Goal: Task Accomplishment & Management: Use online tool/utility

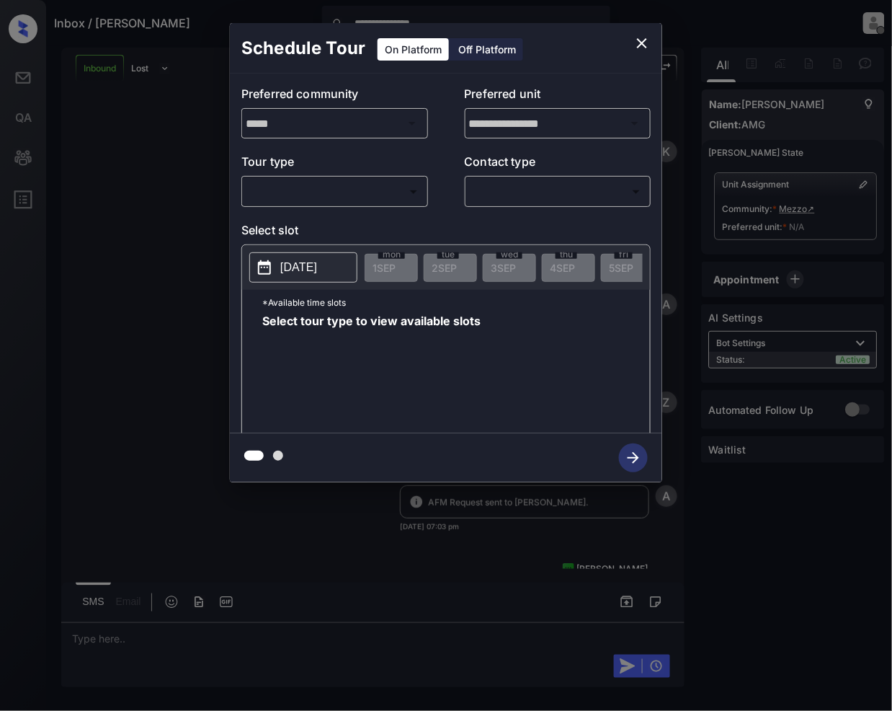
scroll to position [1054, 0]
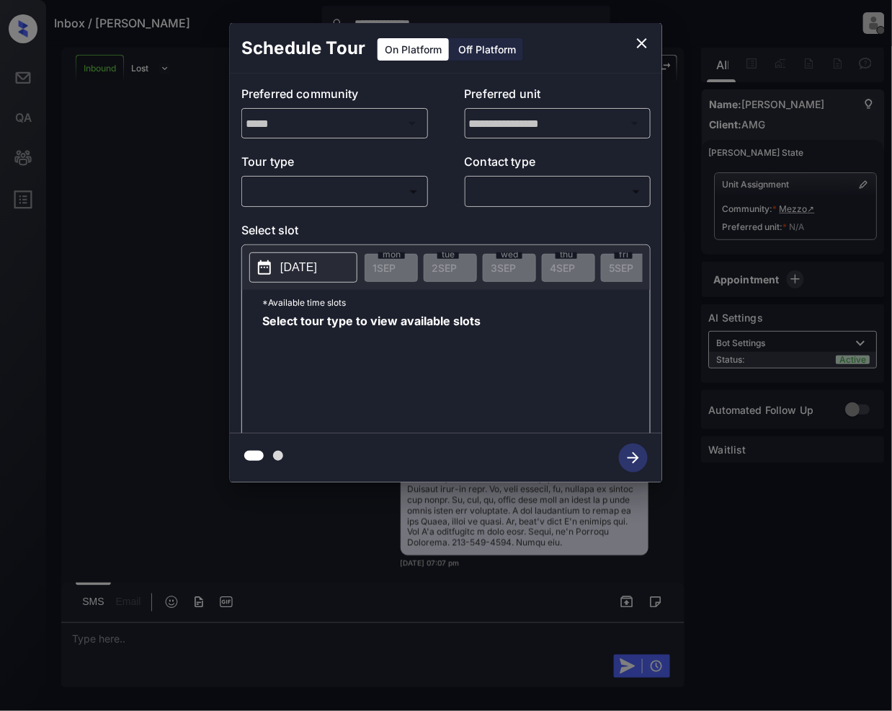
click at [295, 193] on body "**********" at bounding box center [446, 355] width 892 height 711
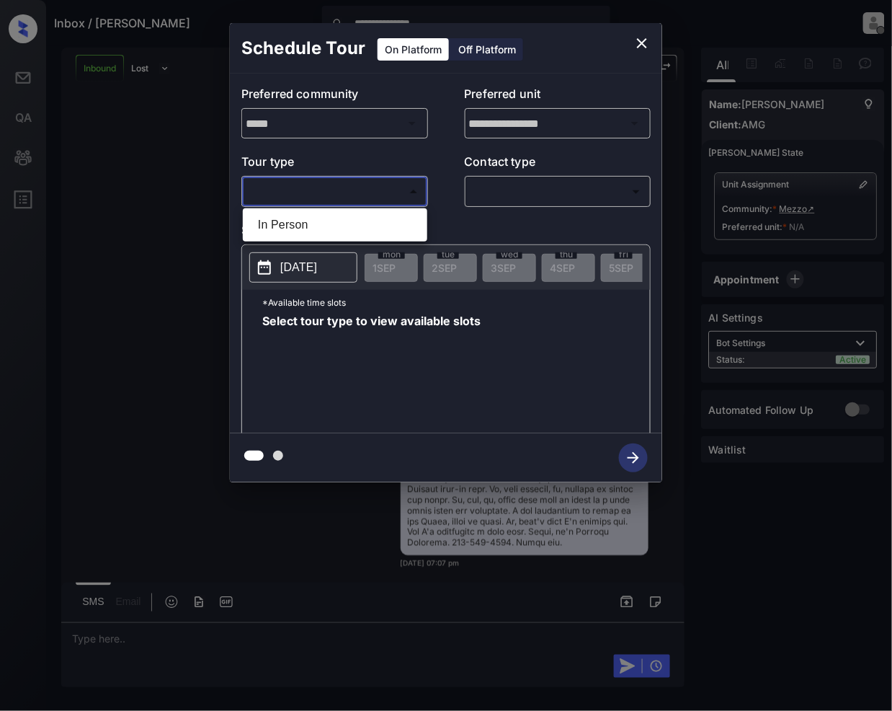
click at [644, 43] on div at bounding box center [446, 355] width 892 height 711
click at [637, 42] on icon "close" at bounding box center [642, 43] width 17 height 17
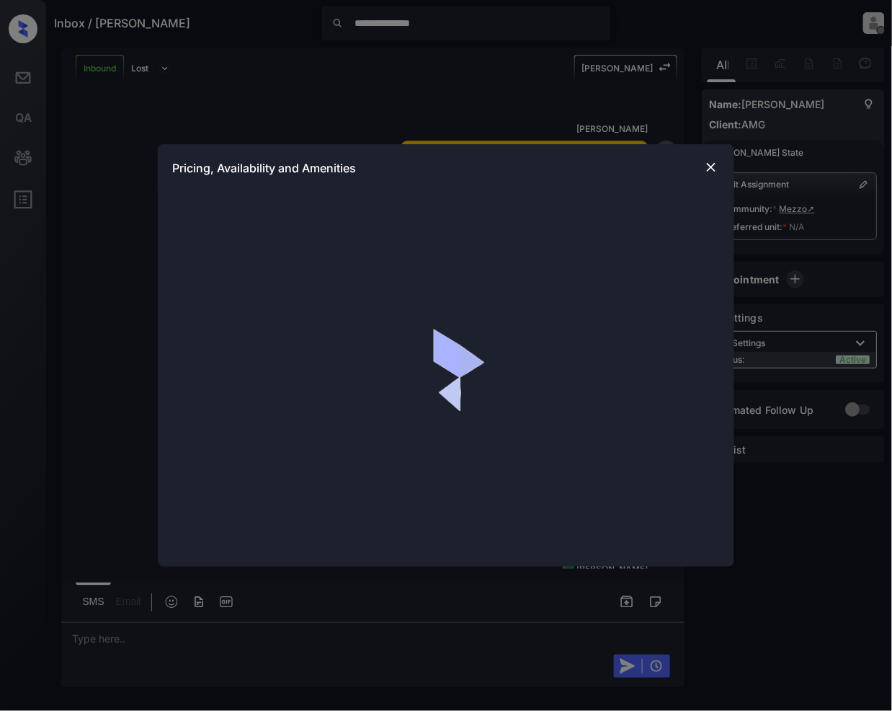
scroll to position [941, 0]
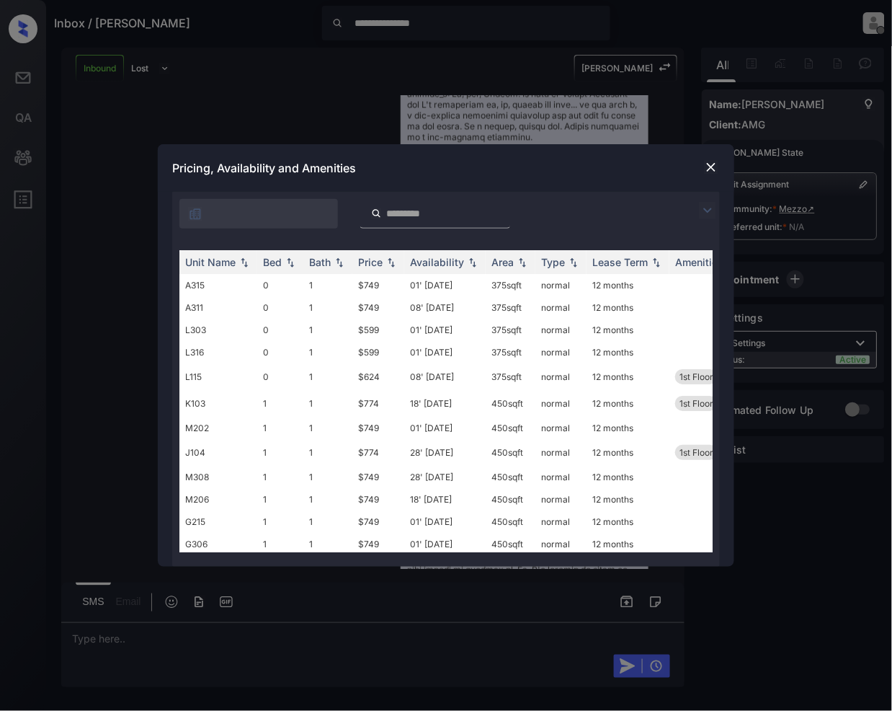
click at [704, 203] on img at bounding box center [707, 210] width 17 height 17
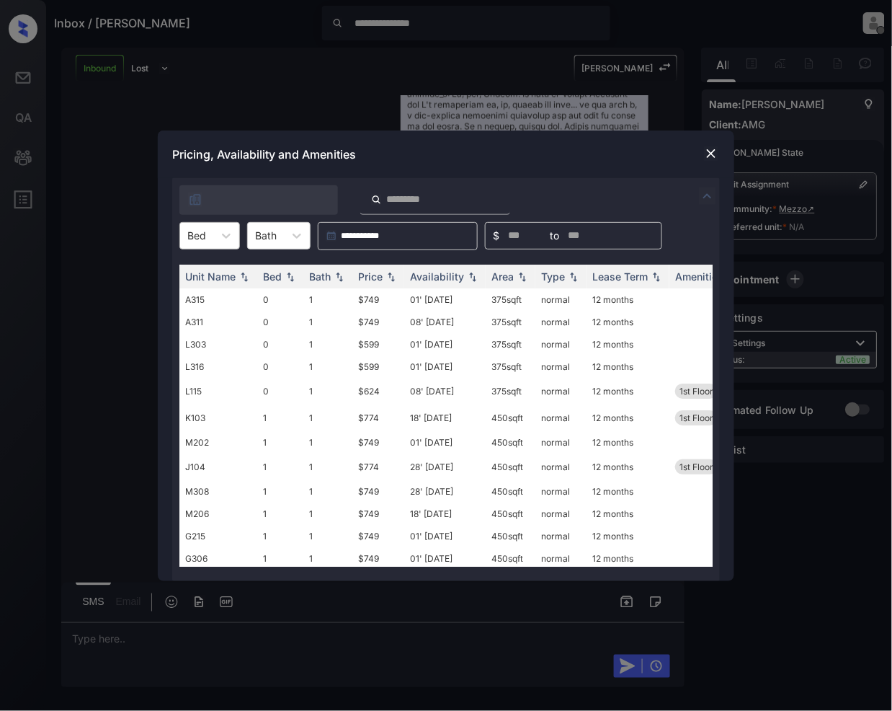
click at [198, 226] on div "Bed" at bounding box center [196, 235] width 33 height 21
drag, startPoint x: 190, startPoint y: 266, endPoint x: 242, endPoint y: 399, distance: 143.1
click at [190, 267] on div "0" at bounding box center [209, 271] width 61 height 26
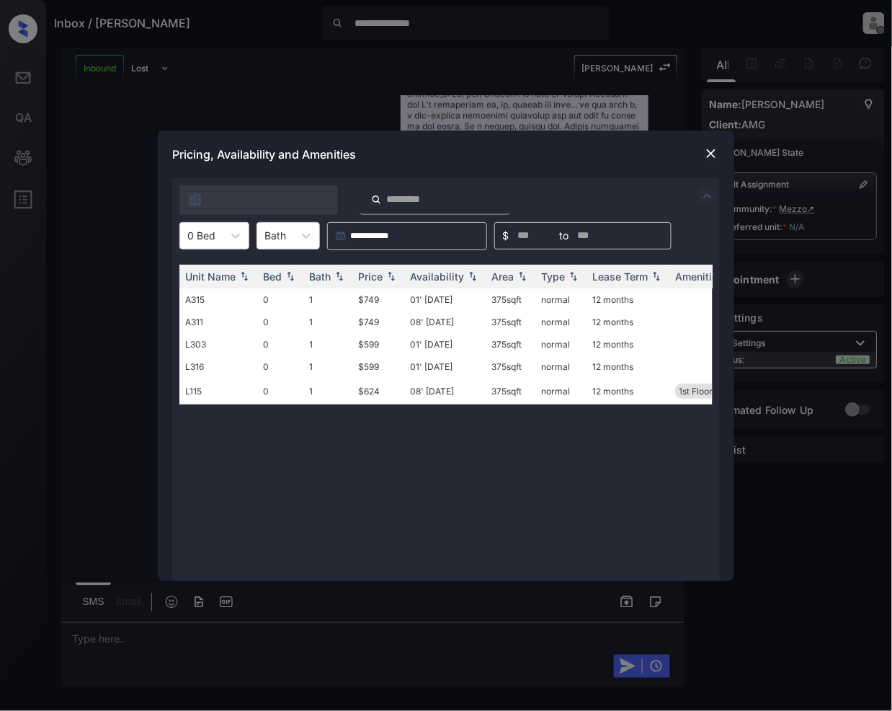
click at [709, 151] on img at bounding box center [711, 153] width 14 height 14
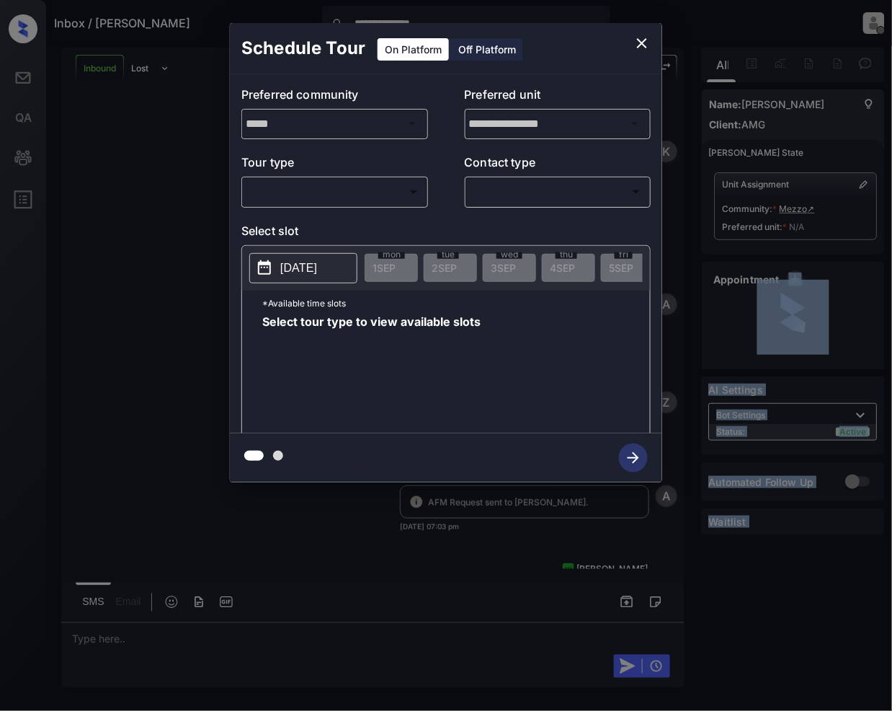
scroll to position [1111, 0]
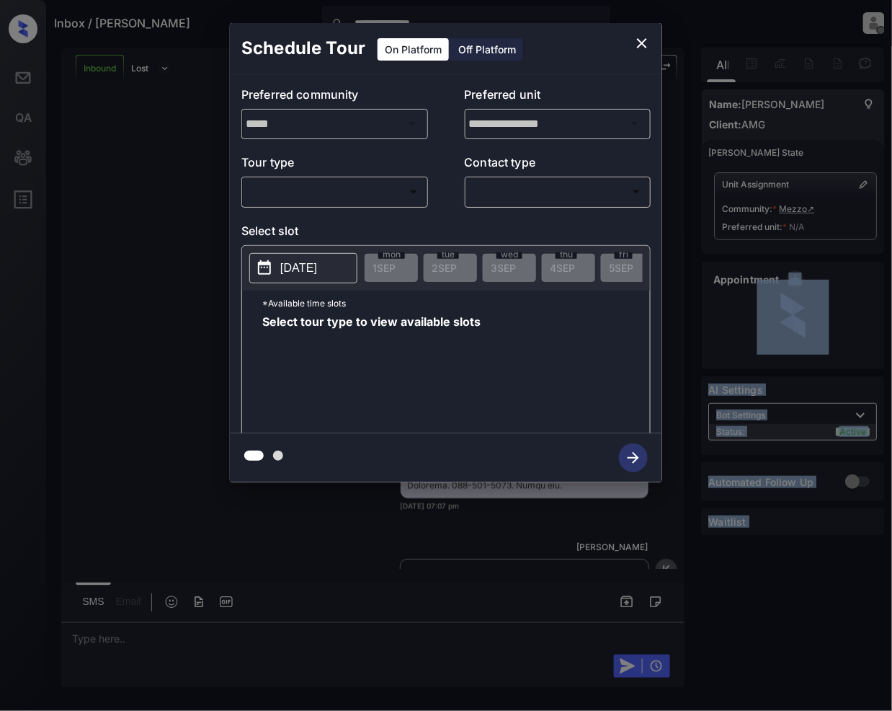
click at [378, 187] on body "**********" at bounding box center [446, 355] width 892 height 711
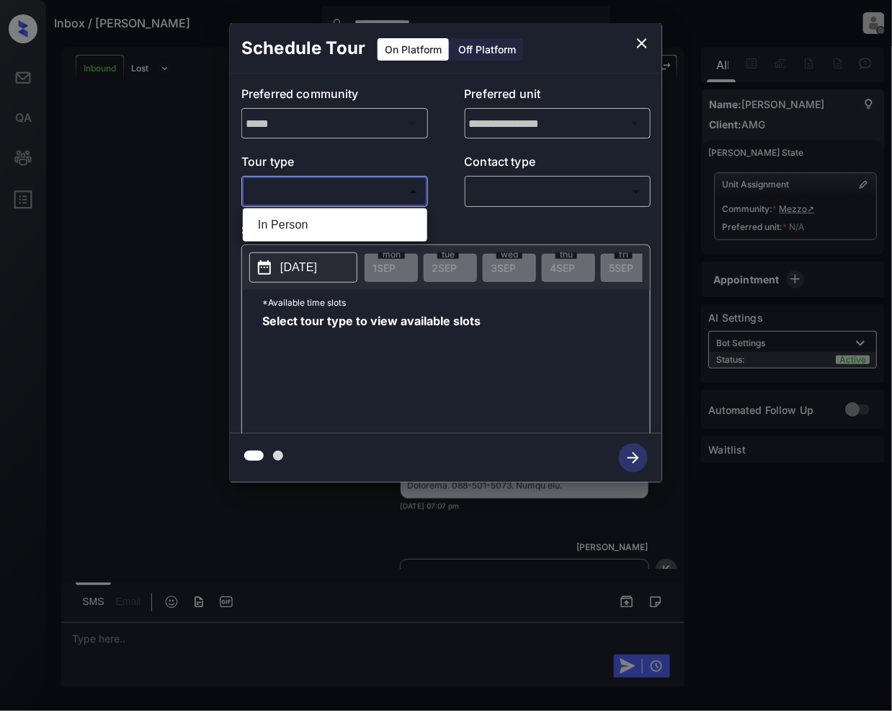
click at [644, 47] on div at bounding box center [446, 355] width 892 height 711
click at [642, 42] on icon "close" at bounding box center [642, 43] width 10 height 10
